Goal: Information Seeking & Learning: Learn about a topic

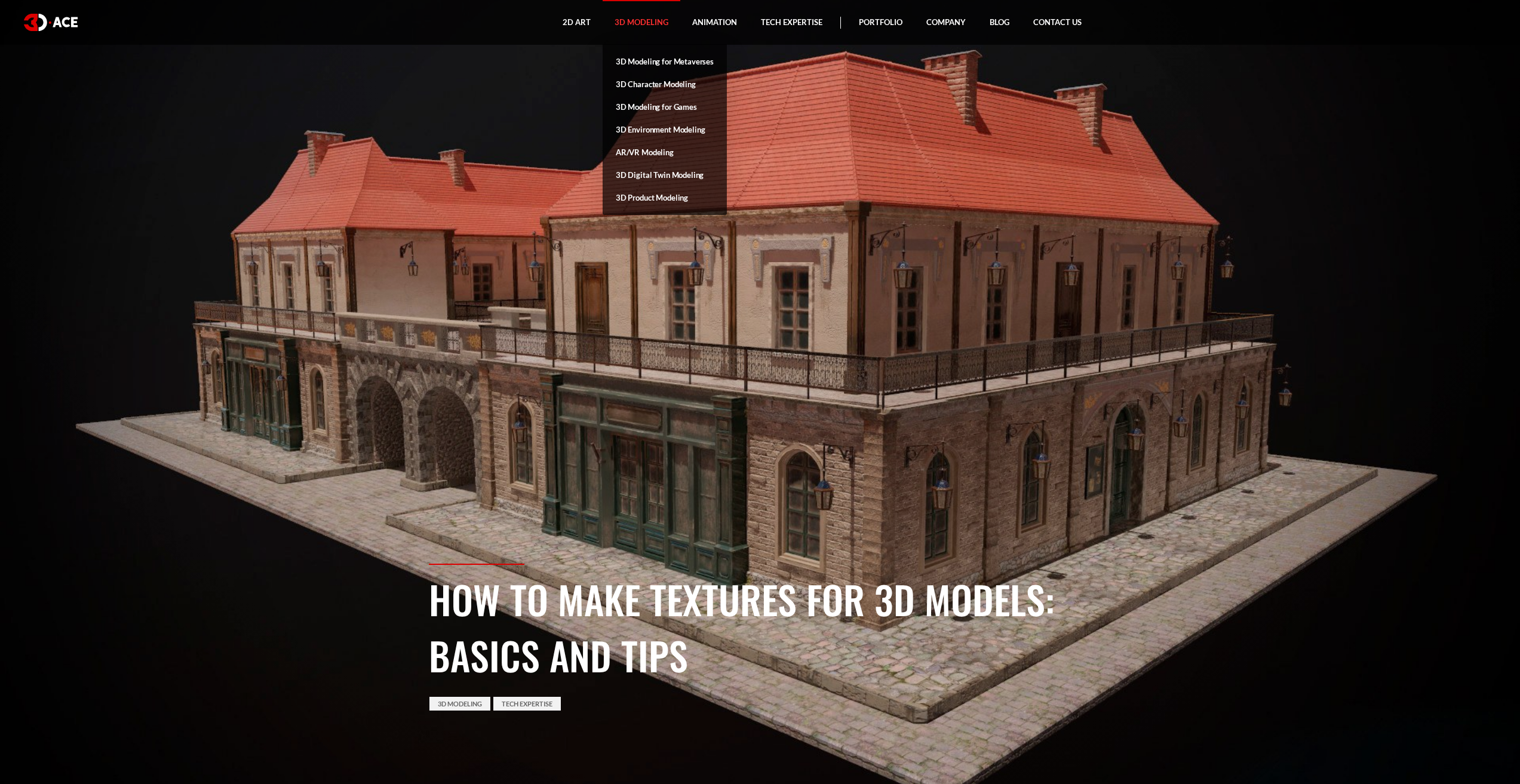
click at [643, 20] on link "3D Modeling" at bounding box center [641, 22] width 78 height 44
